Goal: Task Accomplishment & Management: Use online tool/utility

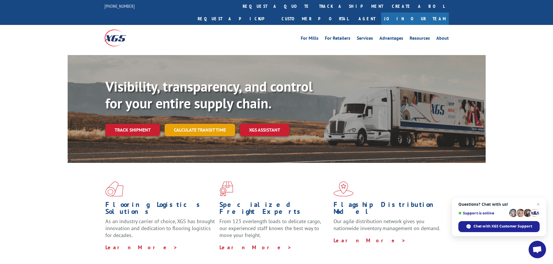
click at [194, 124] on link "Calculate transit time" at bounding box center [200, 130] width 71 height 12
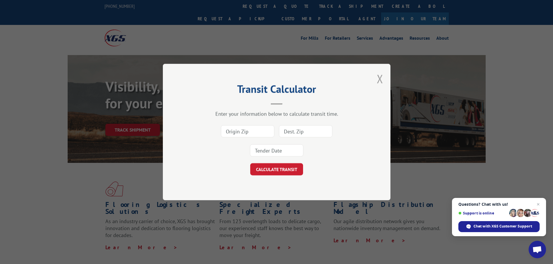
click at [379, 80] on button "Close modal" at bounding box center [380, 78] width 6 height 15
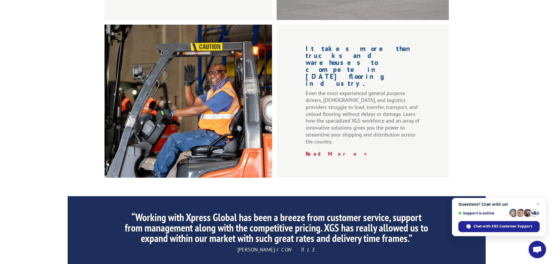
scroll to position [609, 0]
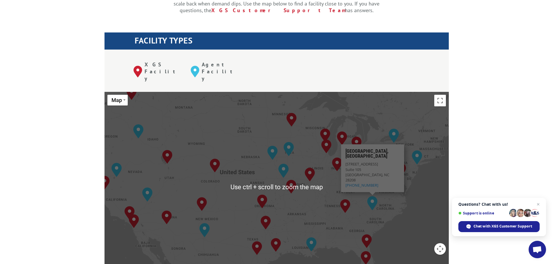
scroll to position [203, 0]
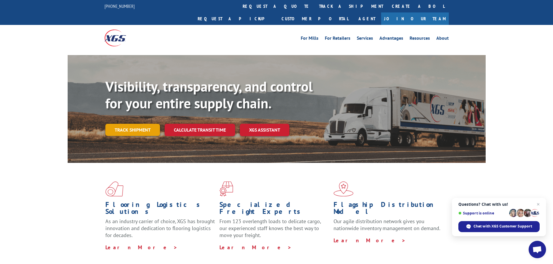
click at [134, 124] on link "Track shipment" at bounding box center [132, 130] width 55 height 12
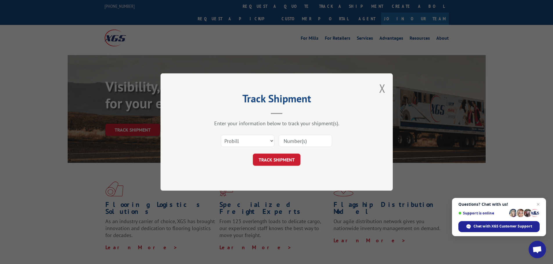
click at [378, 90] on div "Track Shipment Enter your information below to track your shipment(s). Select c…" at bounding box center [276, 132] width 232 height 118
click at [380, 90] on button "Close modal" at bounding box center [382, 88] width 6 height 15
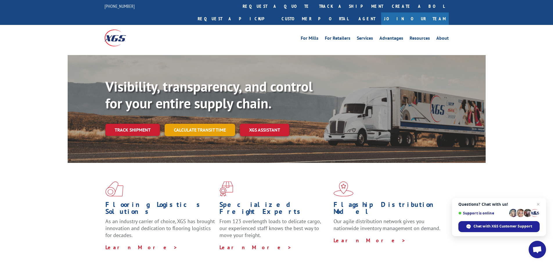
click at [198, 124] on link "Calculate transit time" at bounding box center [200, 130] width 71 height 12
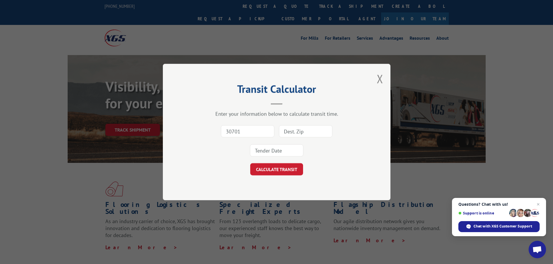
type input "30701"
type input "10017"
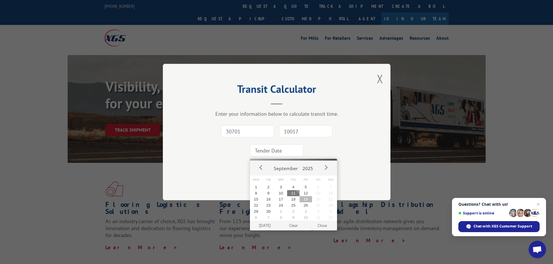
click at [309, 202] on button "19" at bounding box center [305, 199] width 12 height 6
type input "2025-09-19"
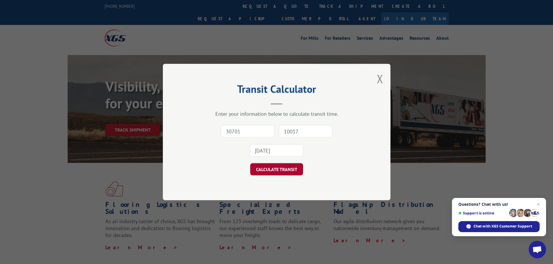
click at [274, 168] on button "CALCULATE TRANSIT" at bounding box center [276, 169] width 53 height 12
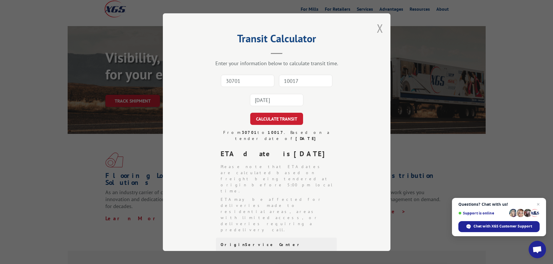
click at [378, 28] on button "Close modal" at bounding box center [380, 28] width 6 height 15
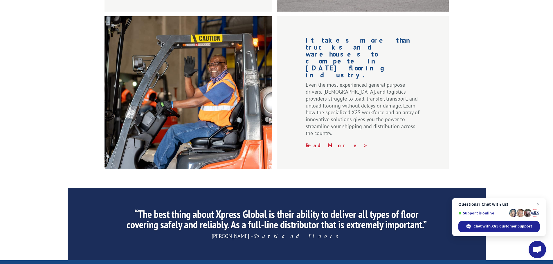
scroll to position [754, 0]
